Goal: Task Accomplishment & Management: Complete application form

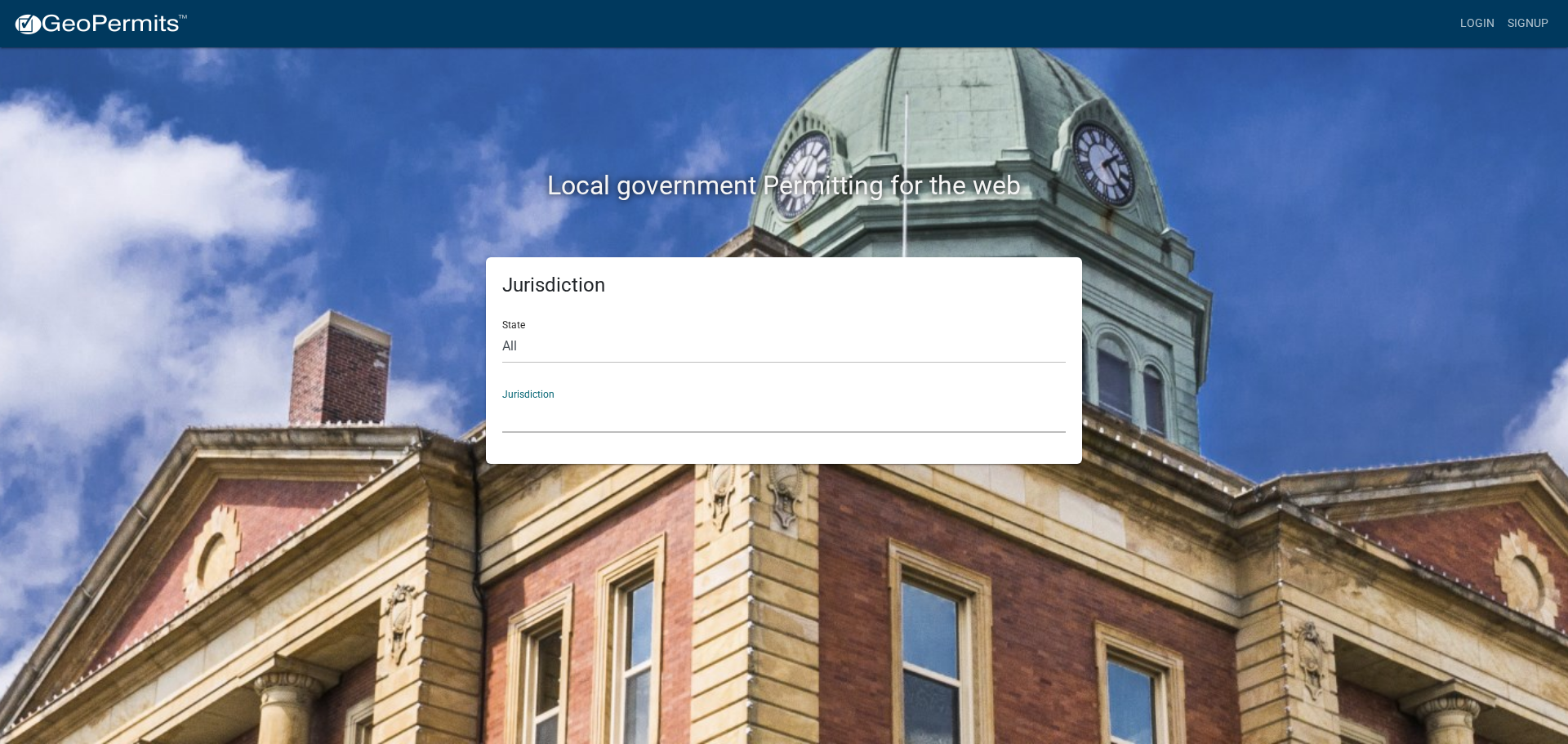
click at [619, 413] on select "[GEOGRAPHIC_DATA], [US_STATE] [GEOGRAPHIC_DATA], [US_STATE][PERSON_NAME][GEOGRA…" at bounding box center [784, 416] width 563 height 33
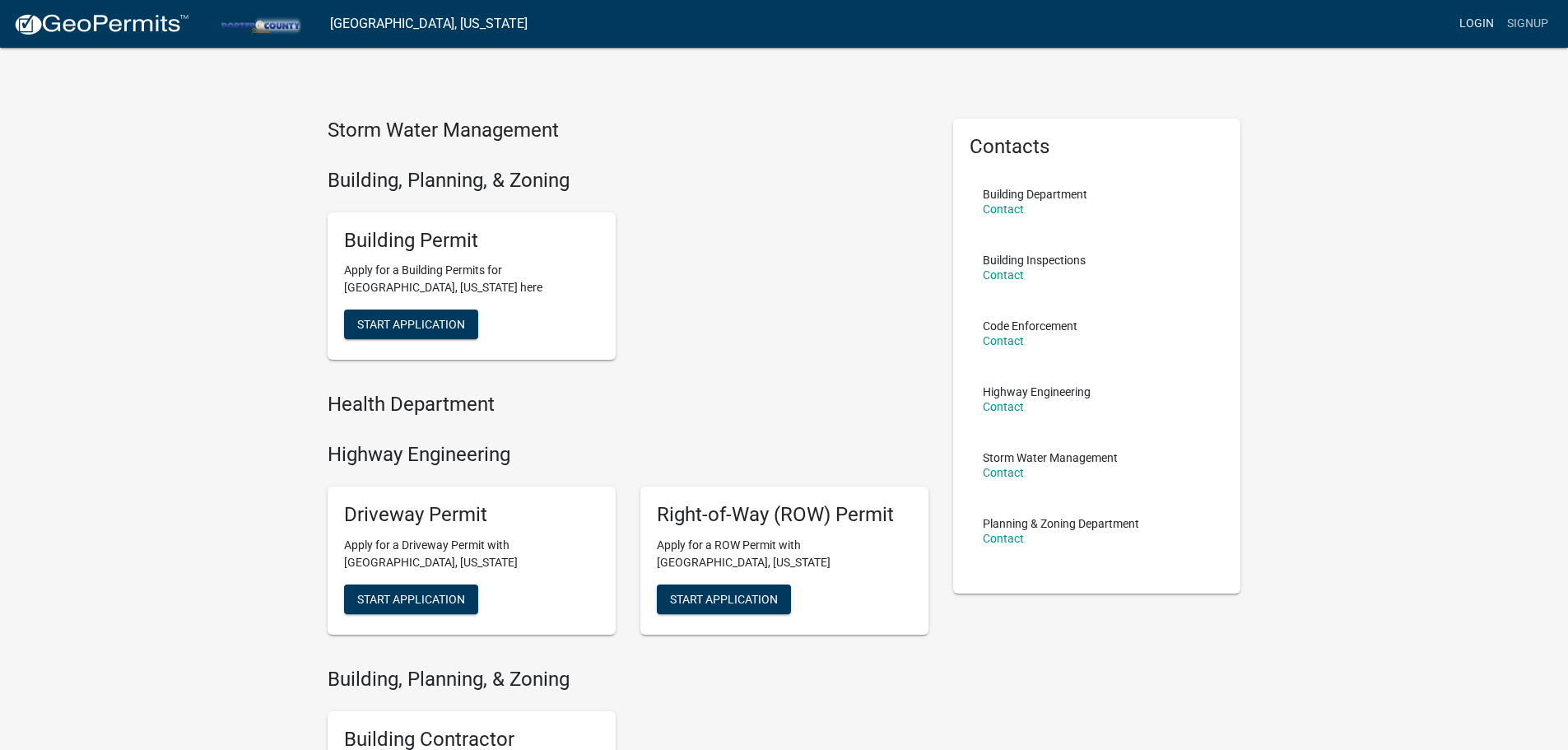
click at [1478, 23] on link "Login" at bounding box center [1476, 23] width 48 height 31
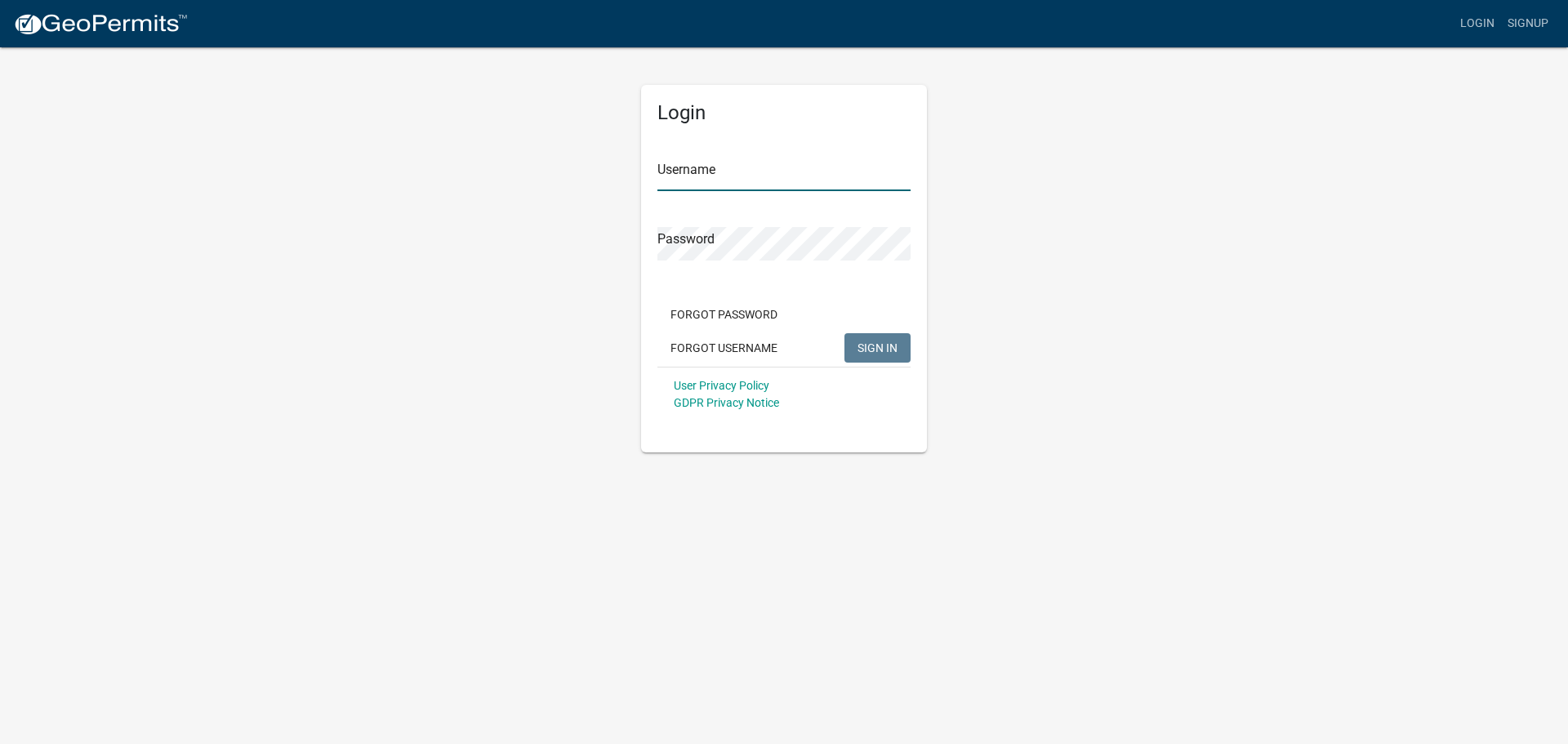
type input "kknies"
click at [747, 182] on input "kknies" at bounding box center [784, 174] width 253 height 33
click at [874, 351] on span "SIGN IN" at bounding box center [878, 348] width 40 height 13
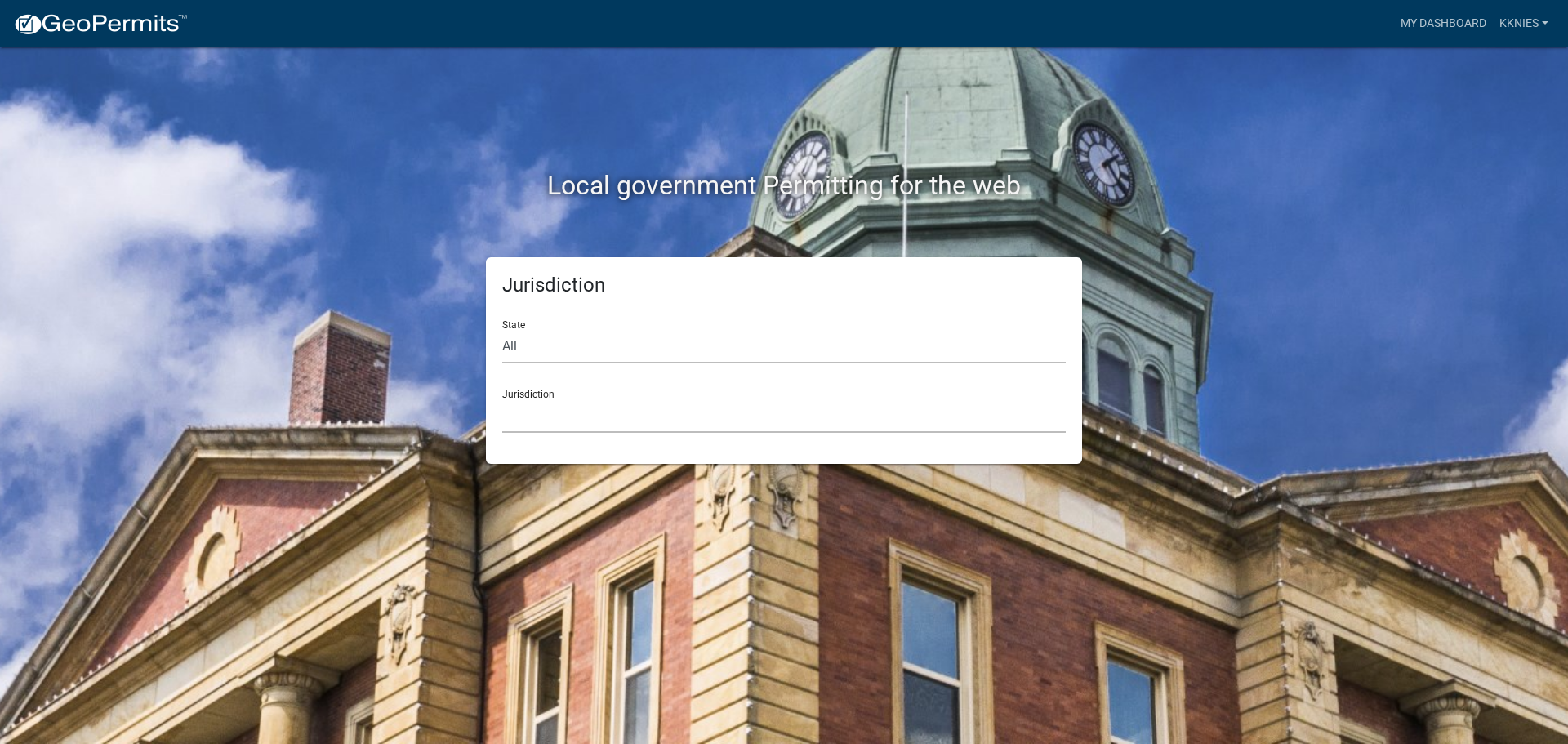
click at [587, 401] on select "[GEOGRAPHIC_DATA], [US_STATE] [GEOGRAPHIC_DATA], [US_STATE][PERSON_NAME][GEOGRA…" at bounding box center [784, 416] width 563 height 33
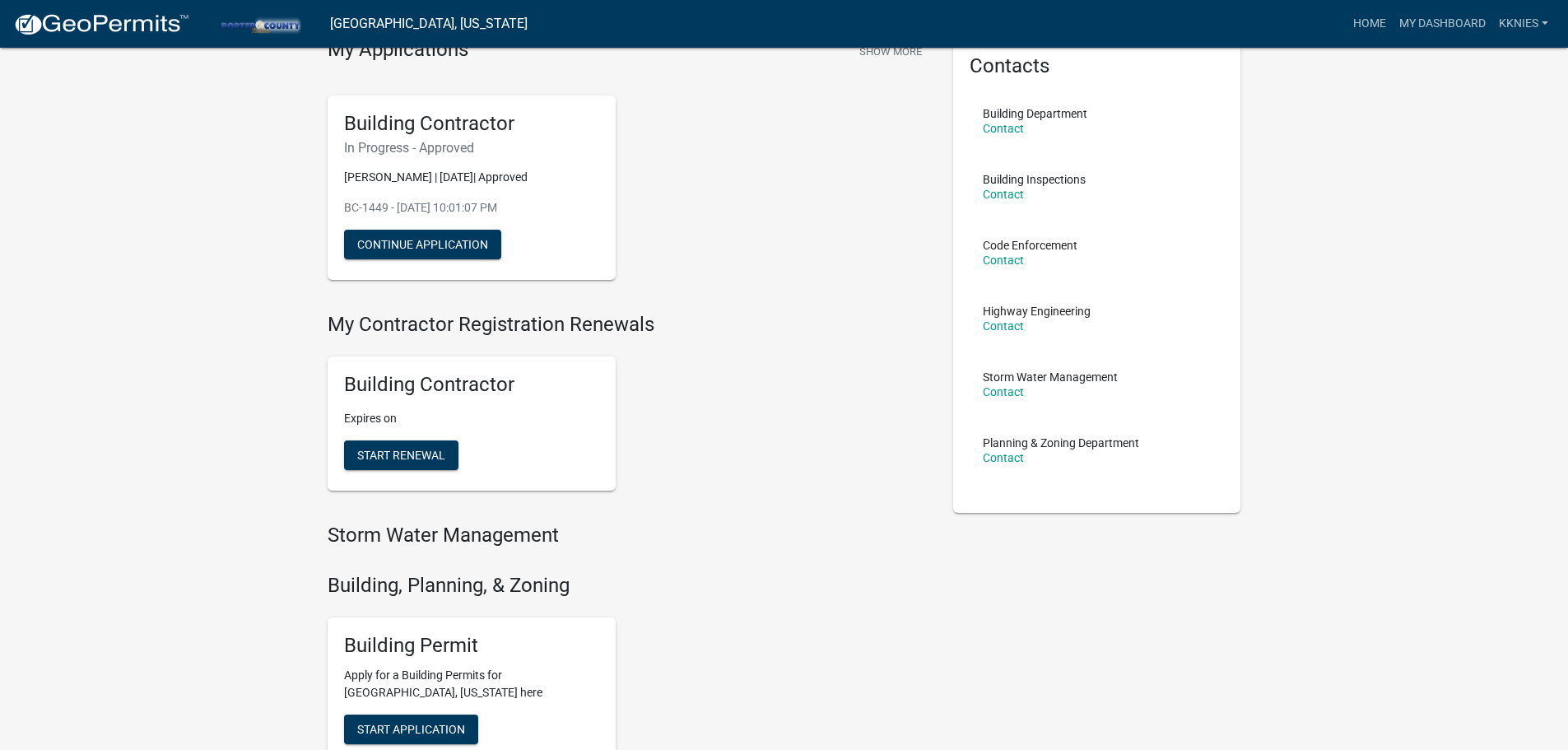
scroll to position [81, 0]
click at [392, 411] on p "Expires on" at bounding box center [471, 417] width 255 height 18
click at [405, 456] on span "Start Renewal" at bounding box center [400, 455] width 88 height 13
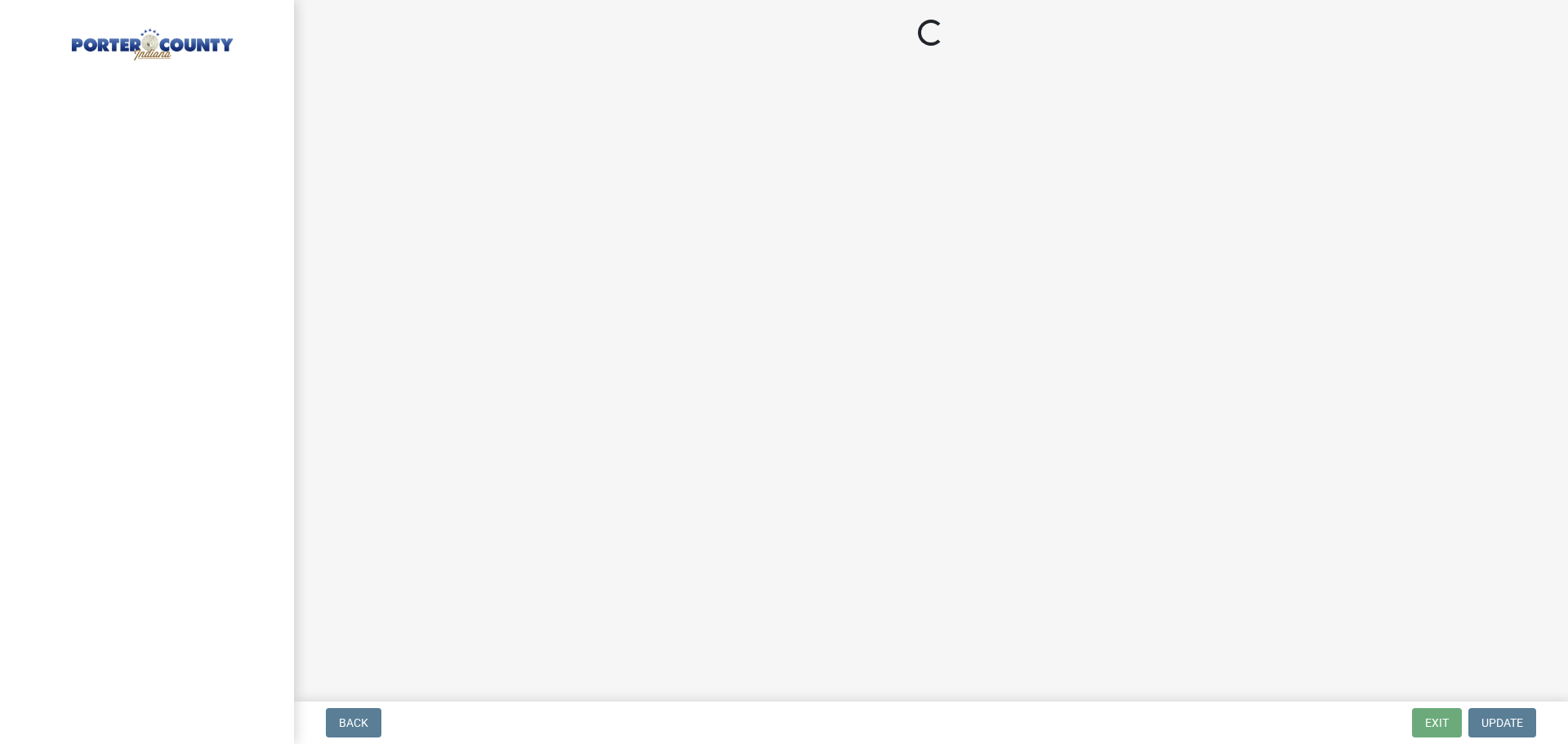
select select "IN"
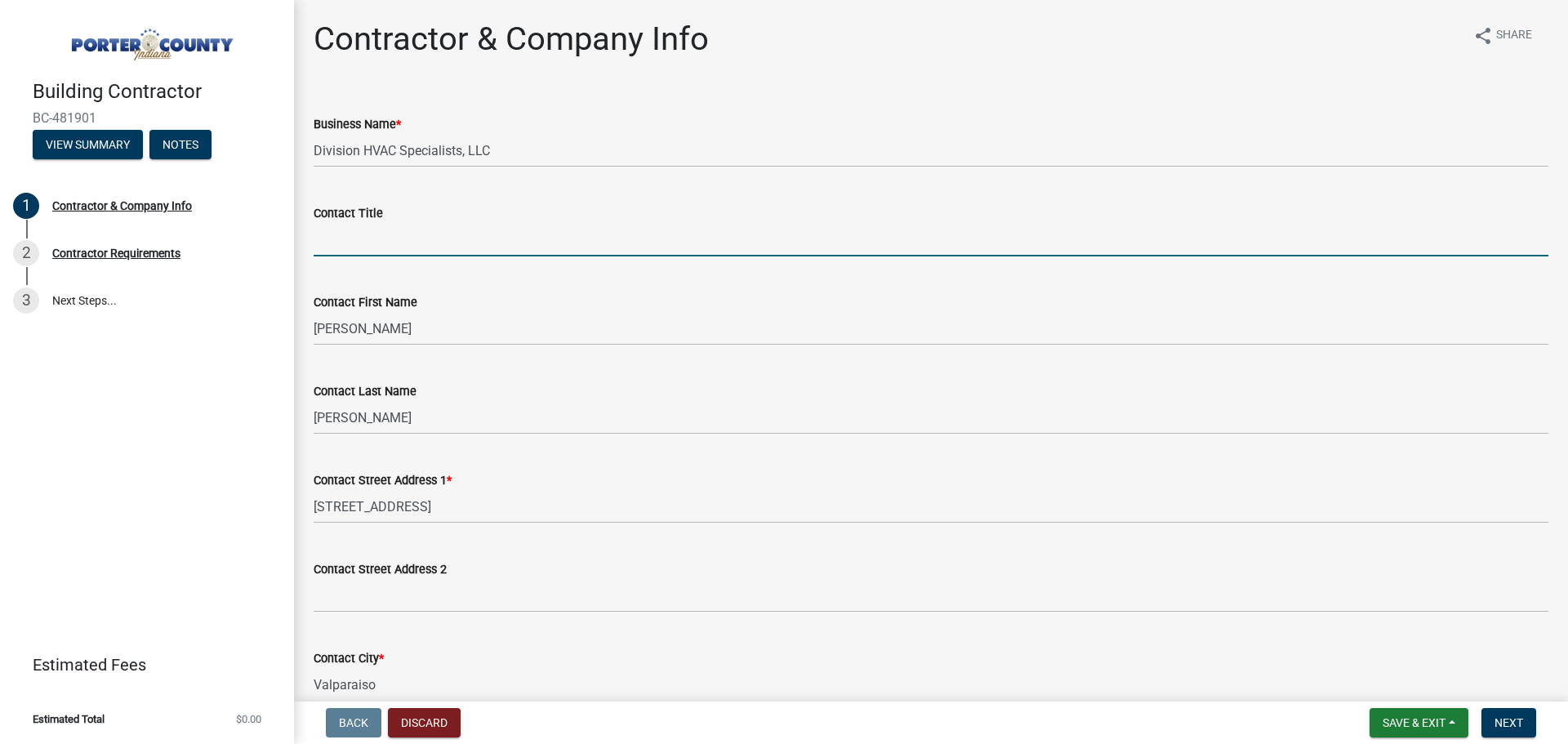
click at [400, 238] on input "Contact Title" at bounding box center [931, 240] width 1235 height 33
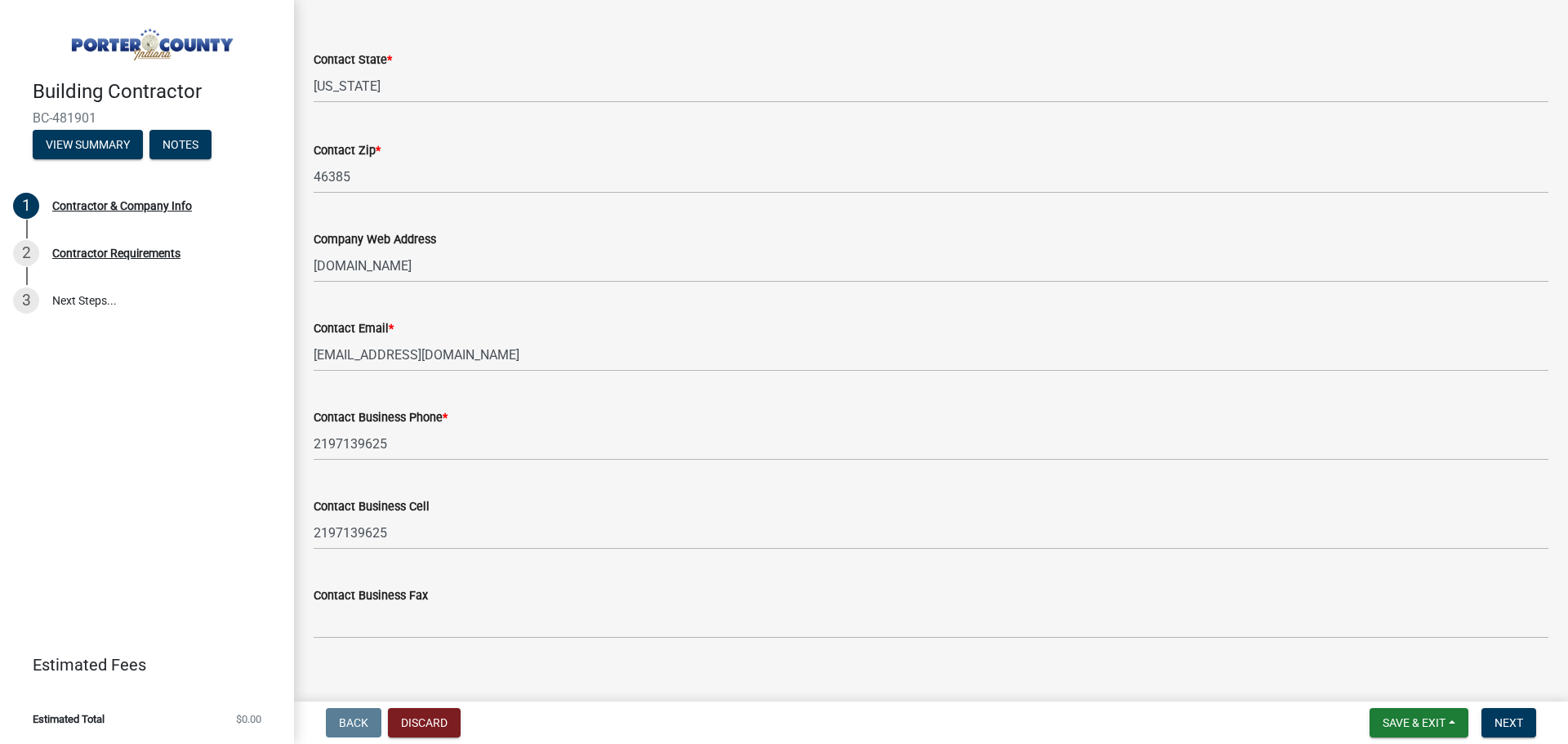
scroll to position [727, 0]
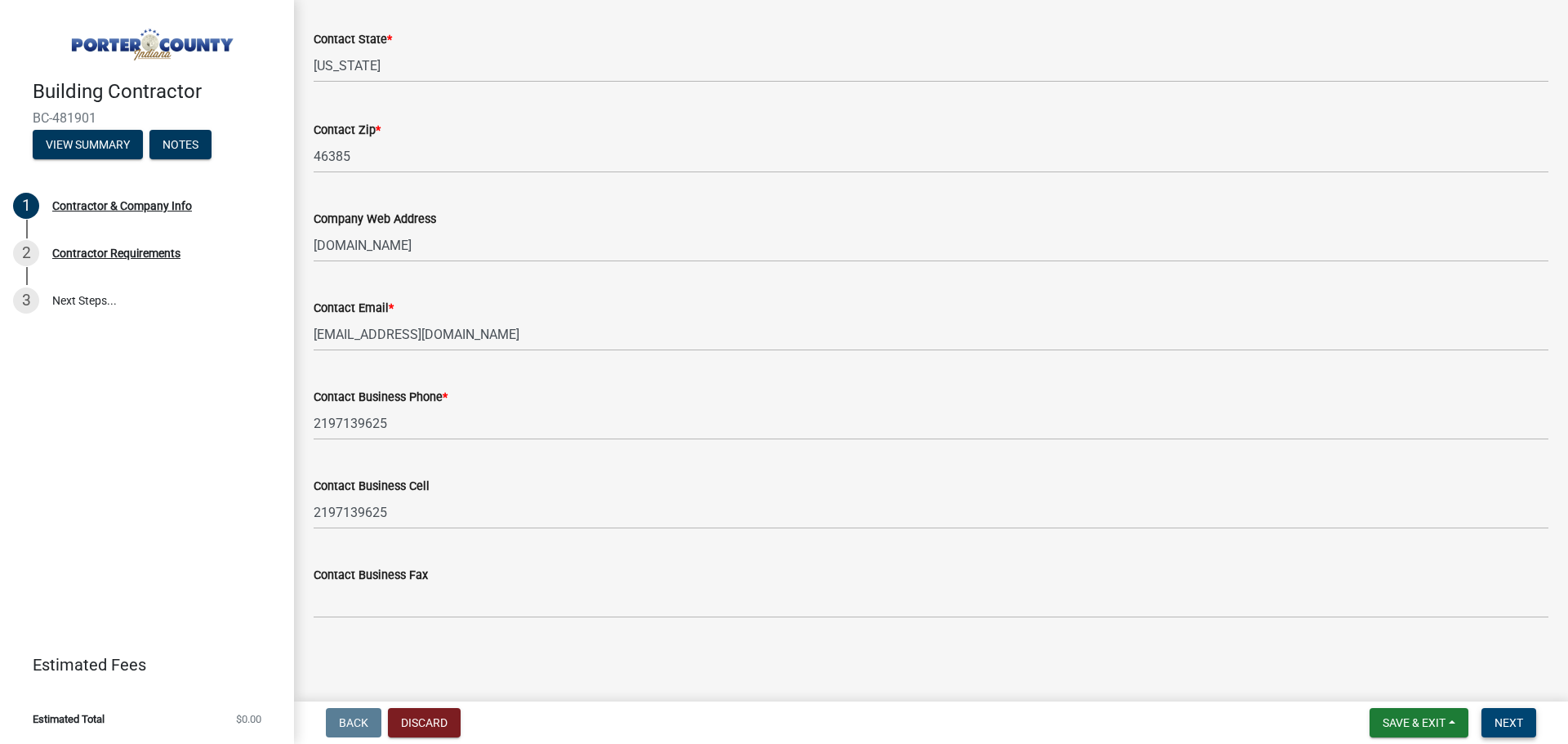
type input "Owner"
click at [1503, 721] on span "Next" at bounding box center [1509, 722] width 28 height 13
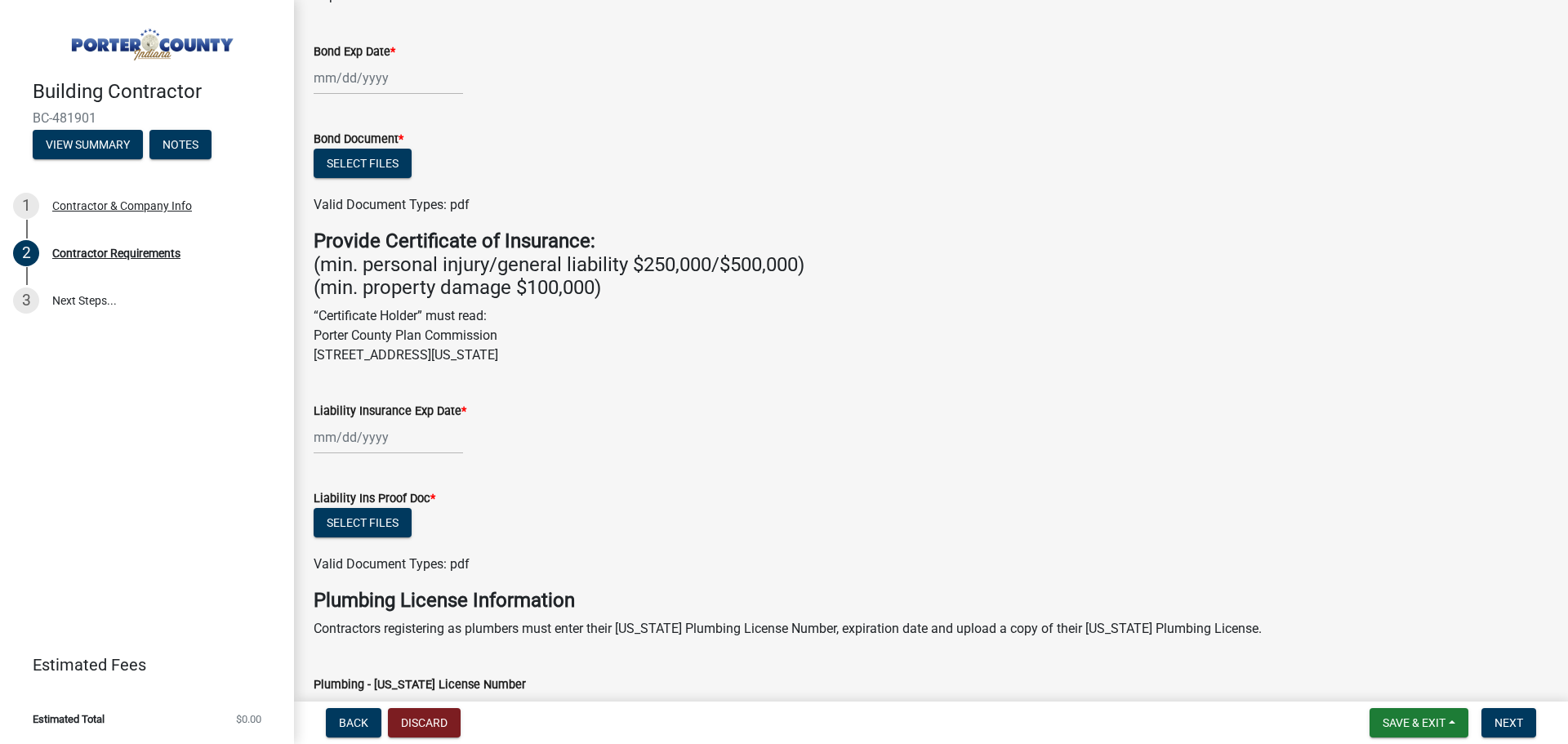
scroll to position [326, 0]
drag, startPoint x: 616, startPoint y: 354, endPoint x: 290, endPoint y: 338, distance: 326.4
click at [290, 338] on div "Building Contractor BC-481901 View Summary Notes 1 Contractor & Company Info 2 …" at bounding box center [784, 372] width 1568 height 744
click at [451, 346] on p "“Certificate Holder” must read: Porter County Plan Commission [STREET_ADDRESS][…" at bounding box center [931, 334] width 1235 height 59
drag, startPoint x: 613, startPoint y: 354, endPoint x: 314, endPoint y: 337, distance: 299.5
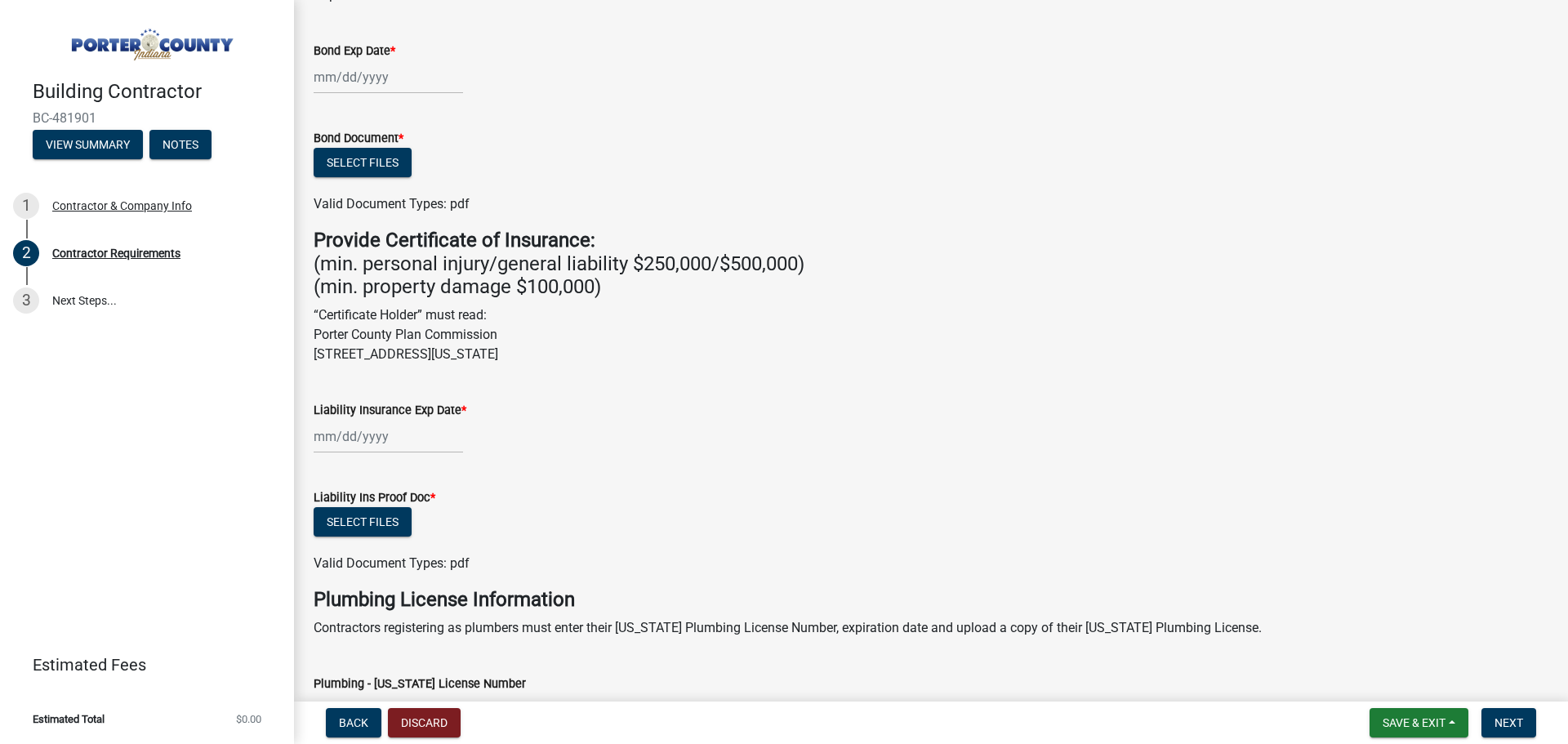
click at [314, 337] on p "“Certificate Holder” must read: Porter County Plan Commission [STREET_ADDRESS][…" at bounding box center [931, 334] width 1235 height 59
copy p "Porter County Plan Commission [STREET_ADDRESS][US_STATE]"
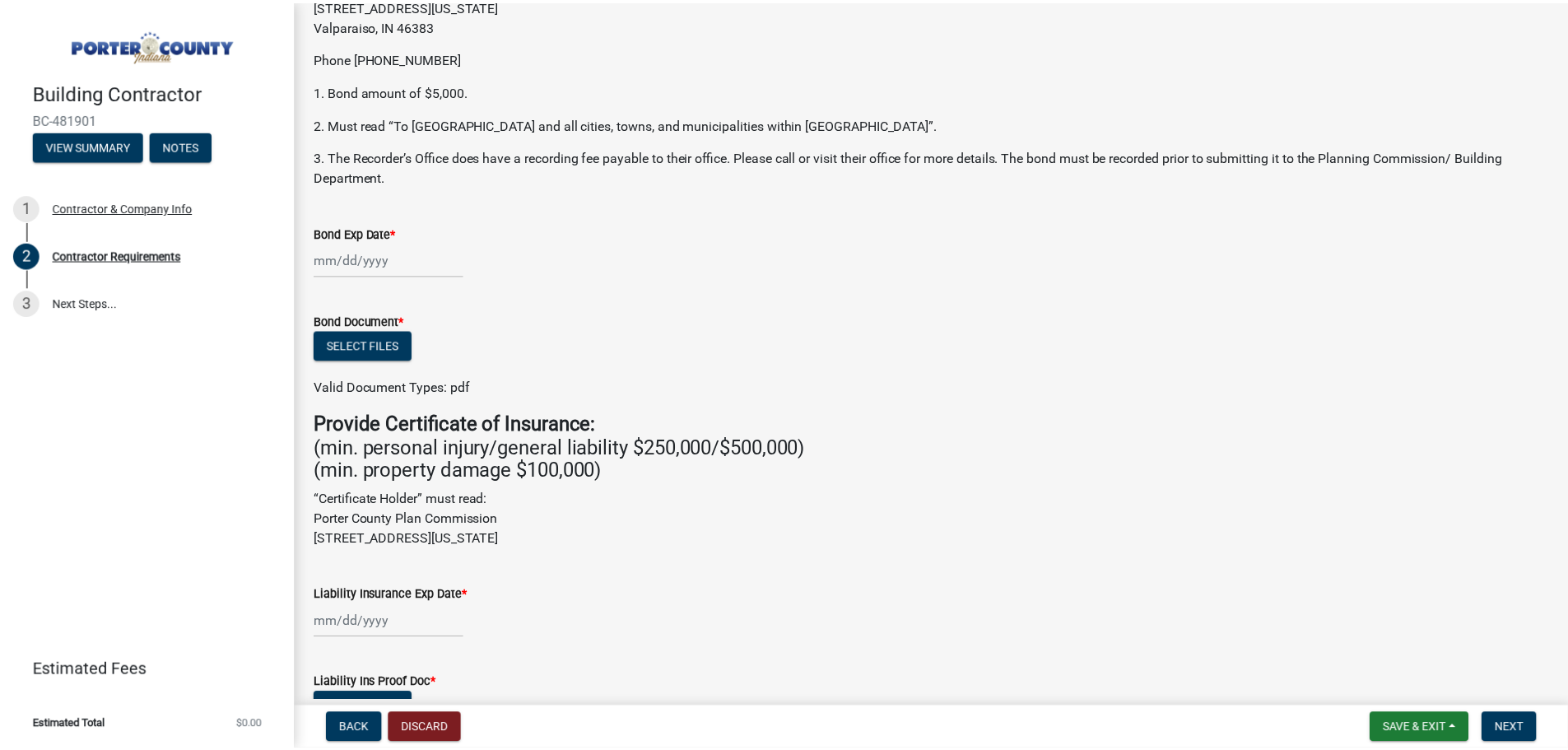
scroll to position [0, 0]
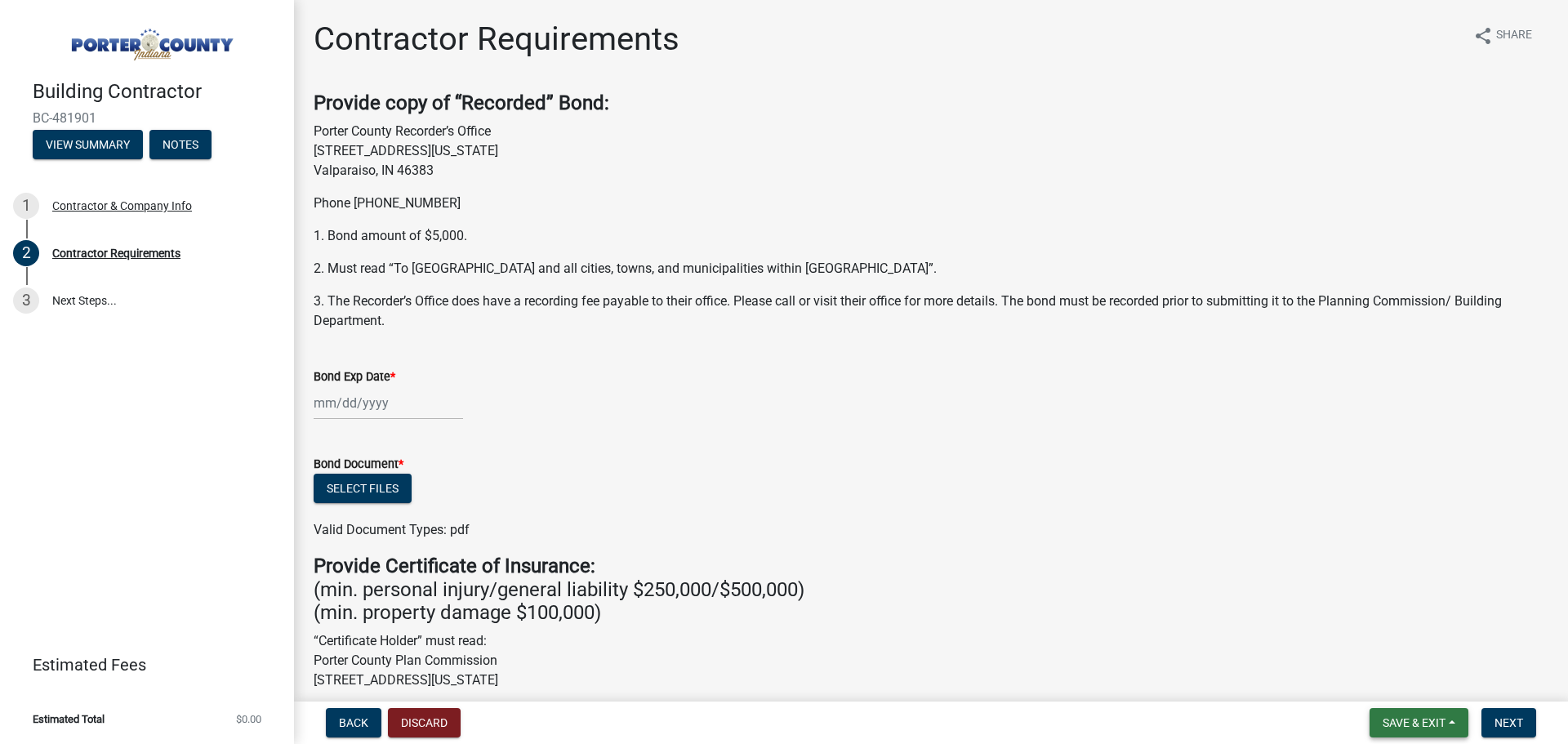
click at [1401, 724] on span "Save & Exit" at bounding box center [1415, 722] width 63 height 13
click at [1397, 677] on button "Save & Exit" at bounding box center [1404, 680] width 131 height 39
